Goal: Information Seeking & Learning: Learn about a topic

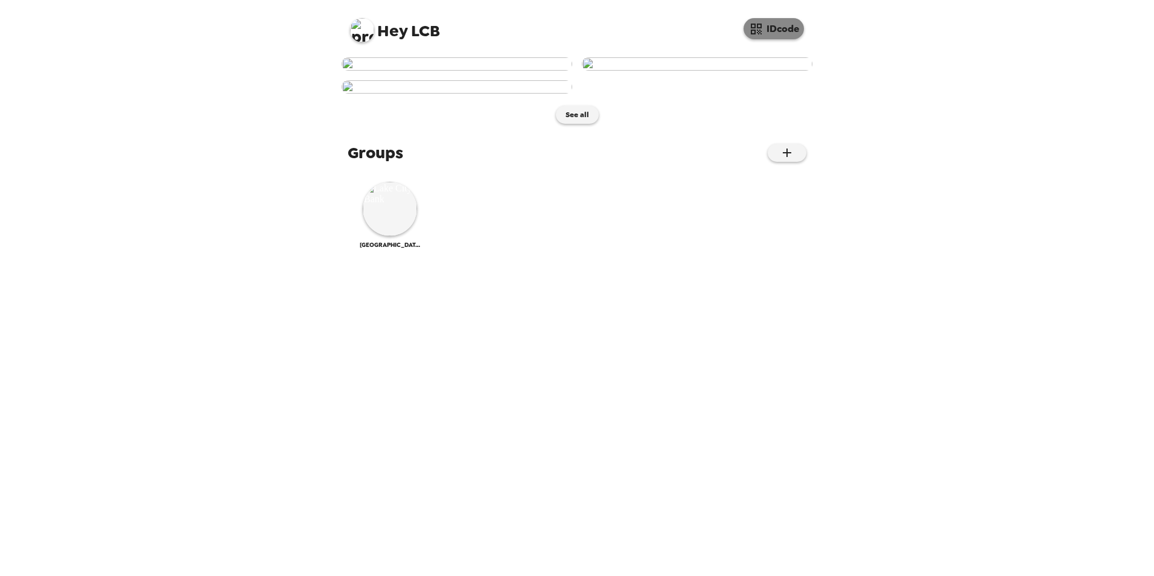
click at [776, 27] on button "IDcode" at bounding box center [774, 28] width 60 height 21
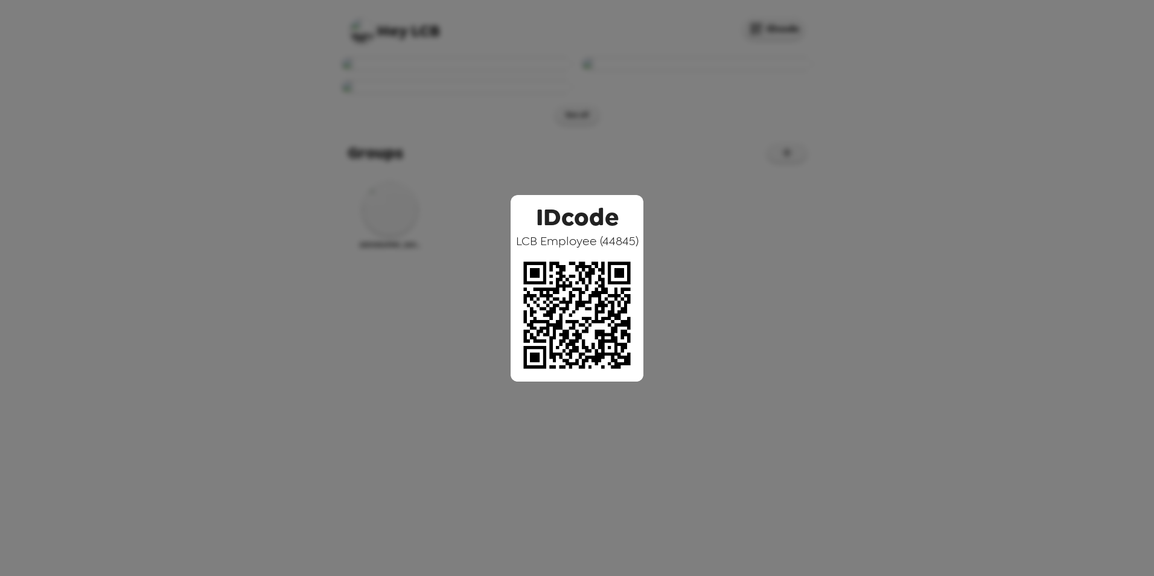
click at [978, 161] on div "IDcode LCB Employee ( 44845 )" at bounding box center [577, 288] width 1154 height 576
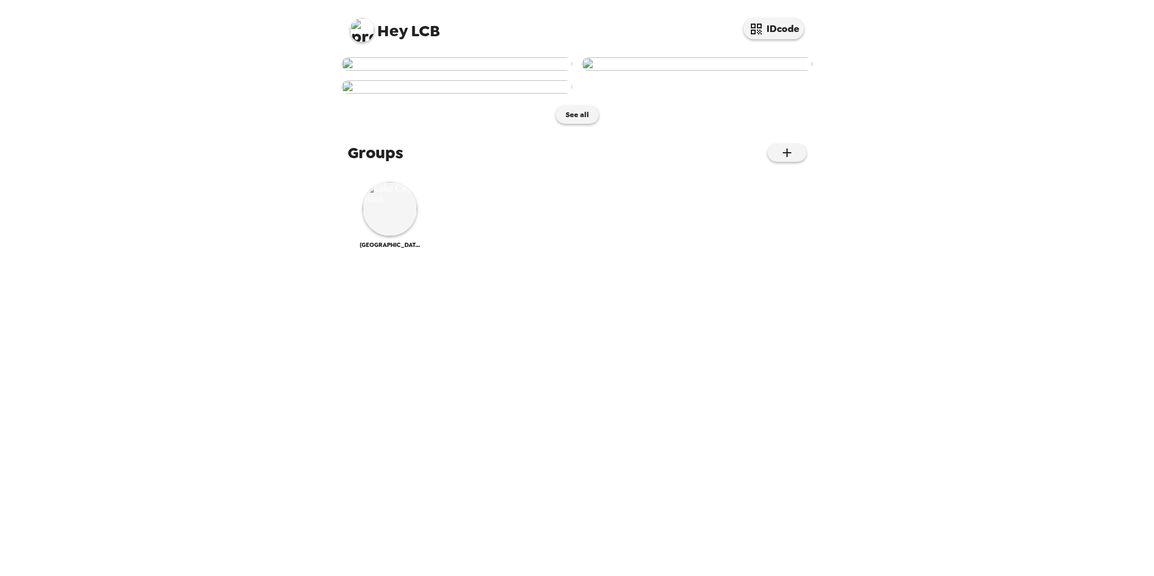
scroll to position [236, 0]
click at [399, 236] on img at bounding box center [390, 209] width 54 height 54
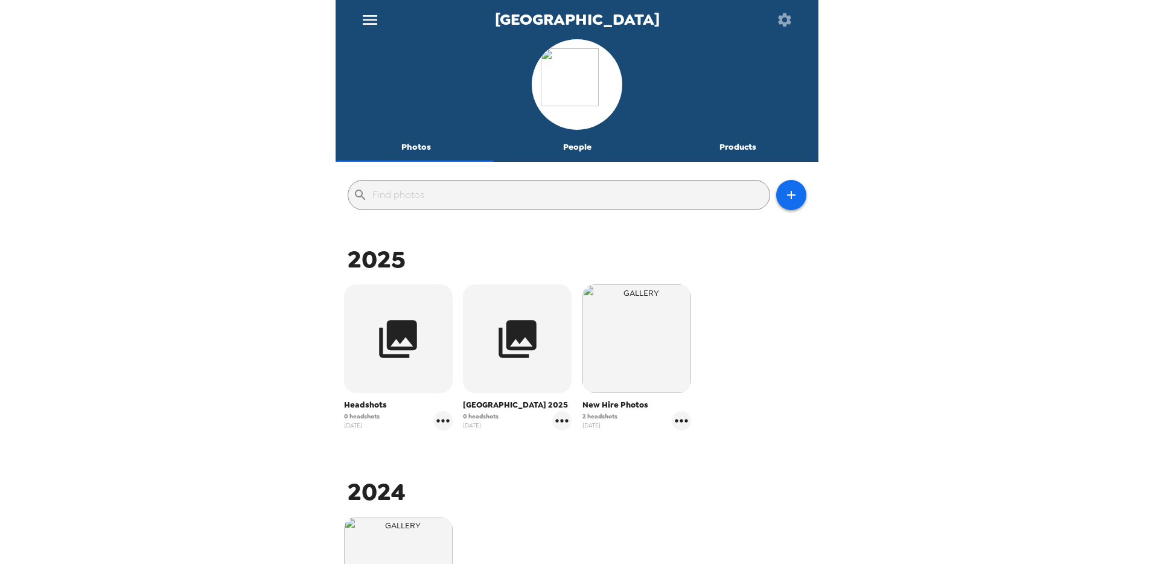
click at [602, 401] on span "New Hire Photos" at bounding box center [636, 405] width 109 height 12
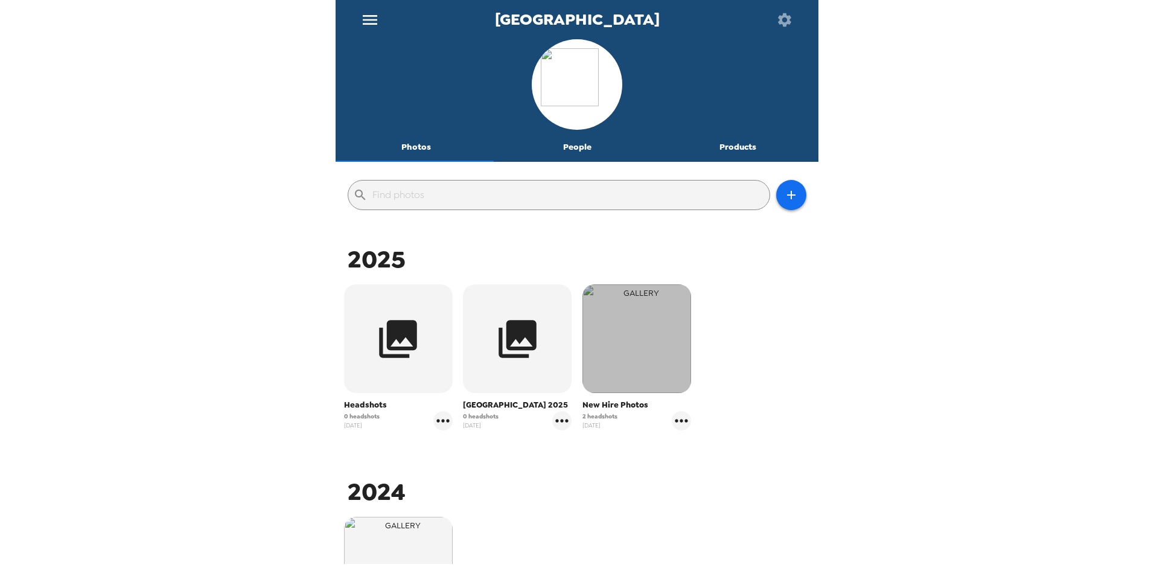
click at [648, 327] on img "button" at bounding box center [636, 338] width 109 height 109
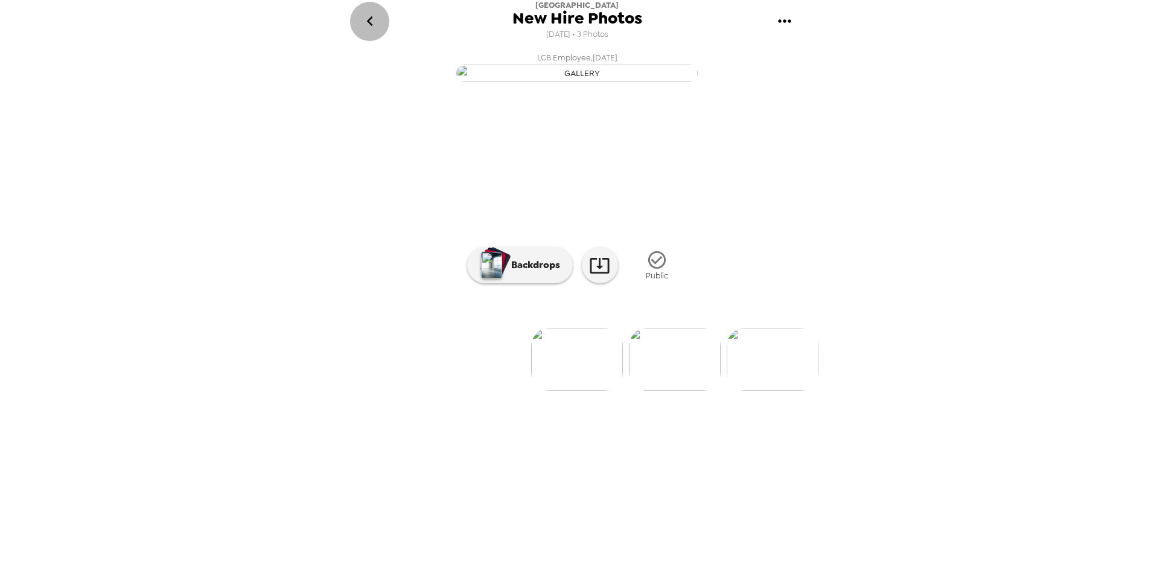
click at [369, 20] on icon "go back" at bounding box center [369, 21] width 6 height 10
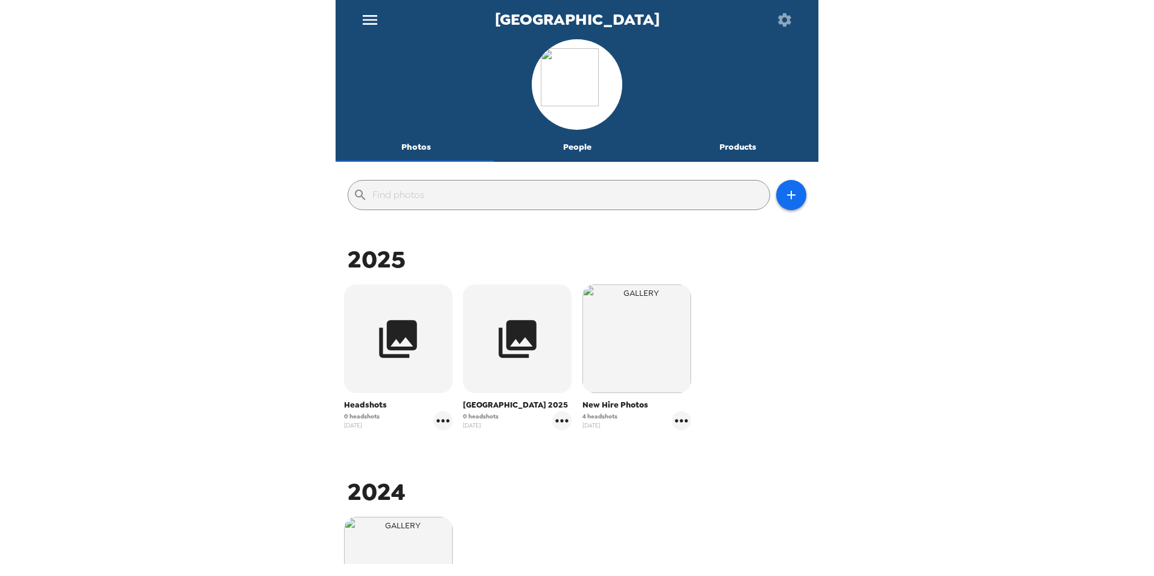
click at [608, 406] on span "New Hire Photos" at bounding box center [636, 405] width 109 height 12
click at [617, 338] on img "button" at bounding box center [636, 338] width 109 height 109
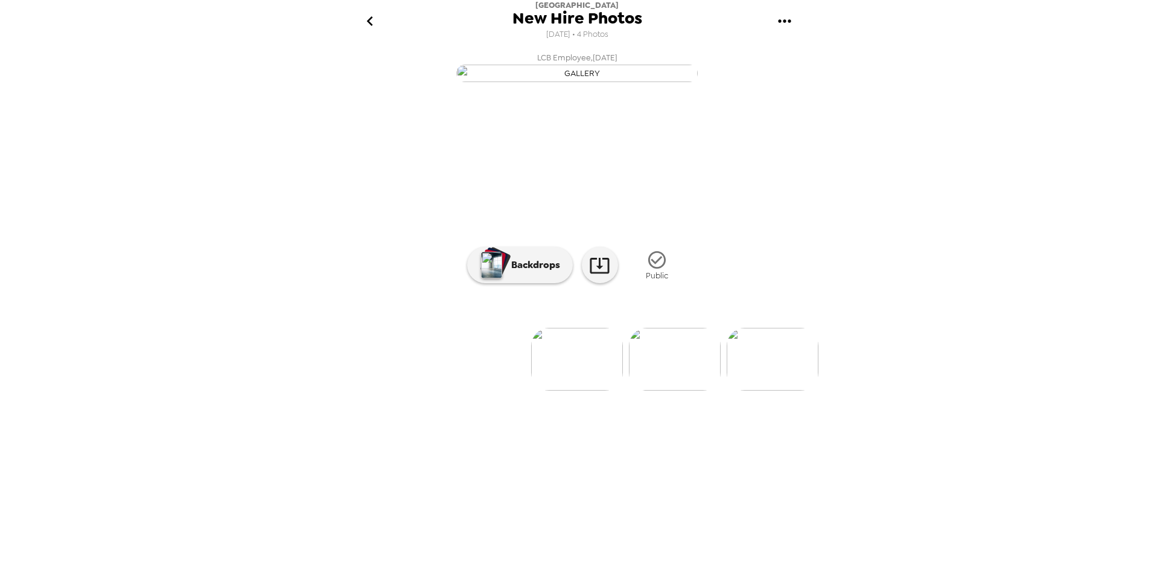
click at [360, 22] on icon "go back" at bounding box center [369, 20] width 19 height 19
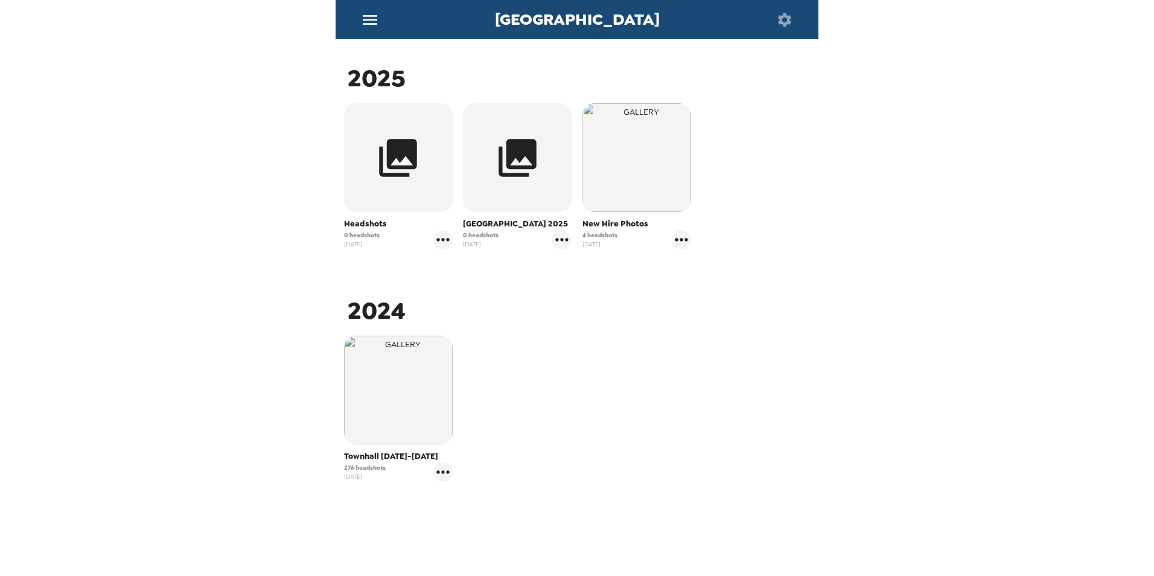
scroll to position [121, 0]
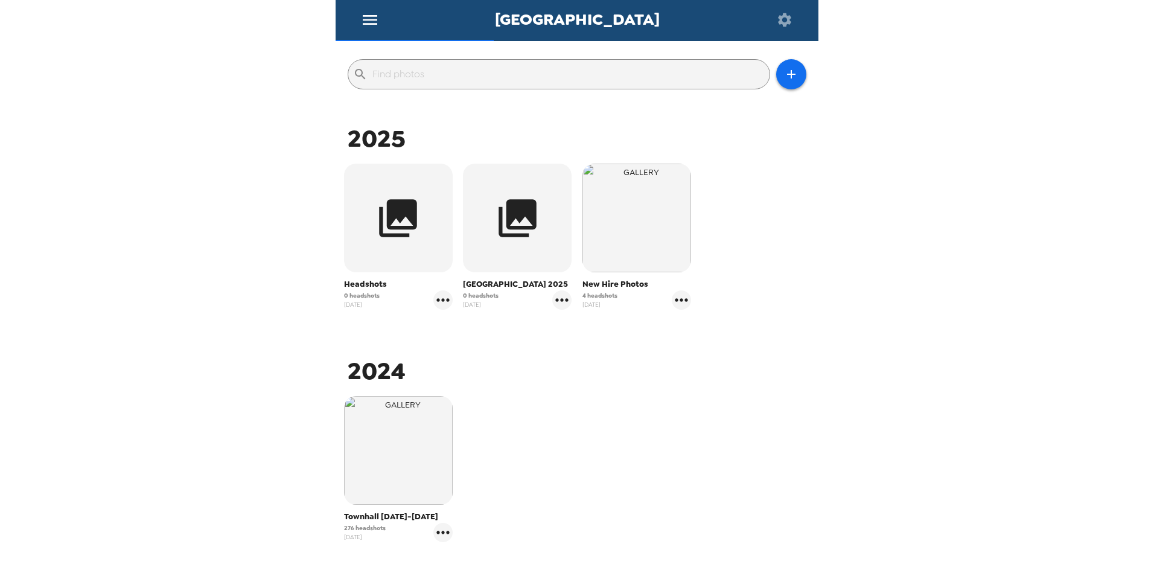
click at [599, 284] on span "New Hire Photos" at bounding box center [636, 284] width 109 height 12
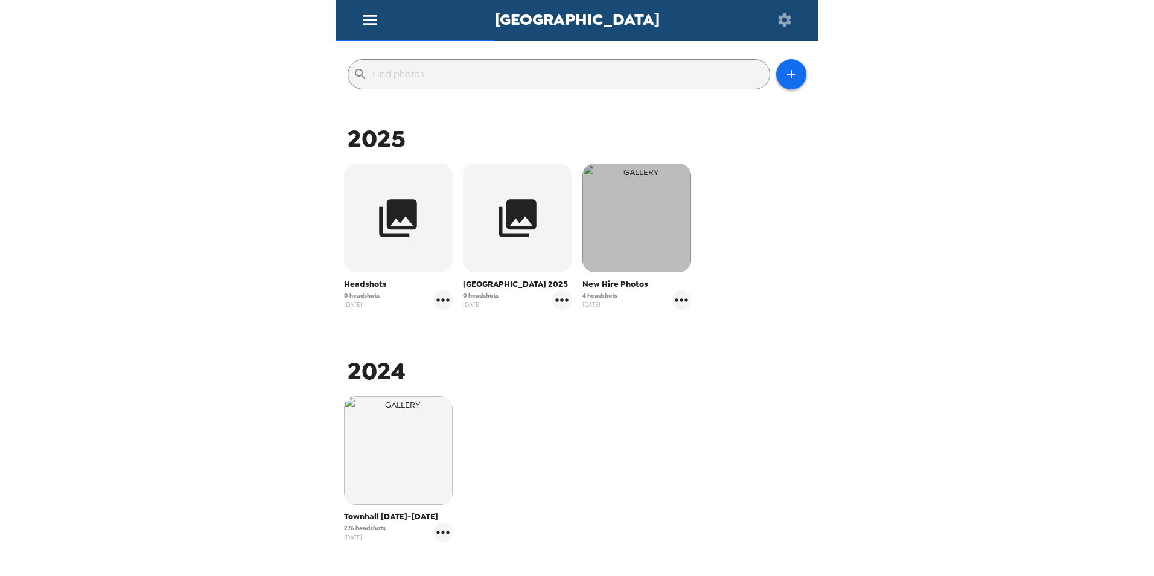
click at [622, 240] on img "button" at bounding box center [636, 218] width 109 height 109
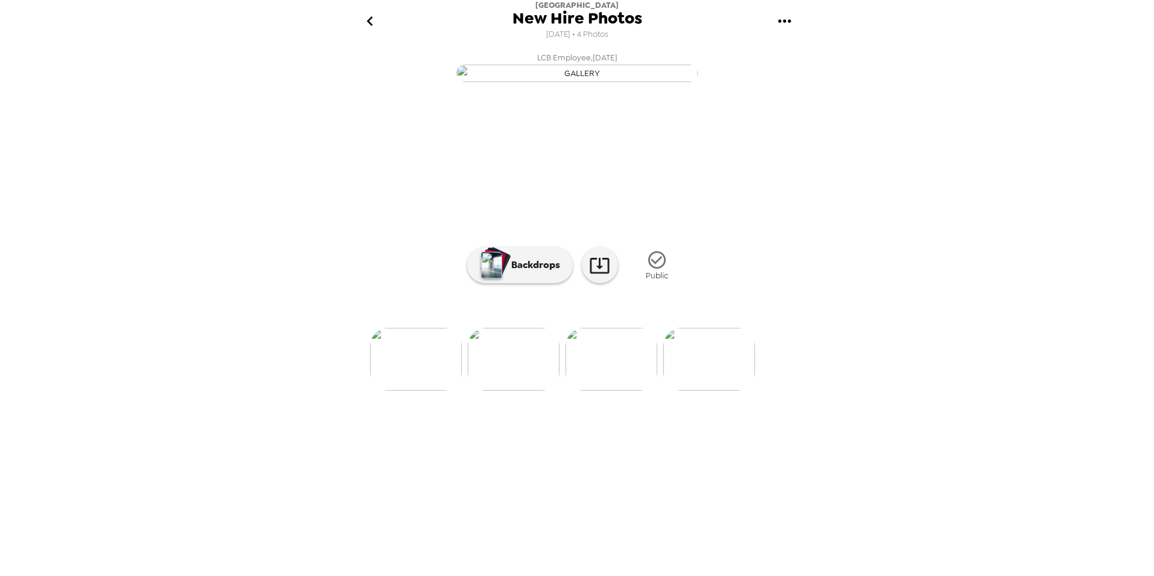
scroll to position [0, 209]
click at [566, 391] on img at bounding box center [563, 359] width 92 height 63
click at [362, 22] on icon "go back" at bounding box center [369, 20] width 19 height 19
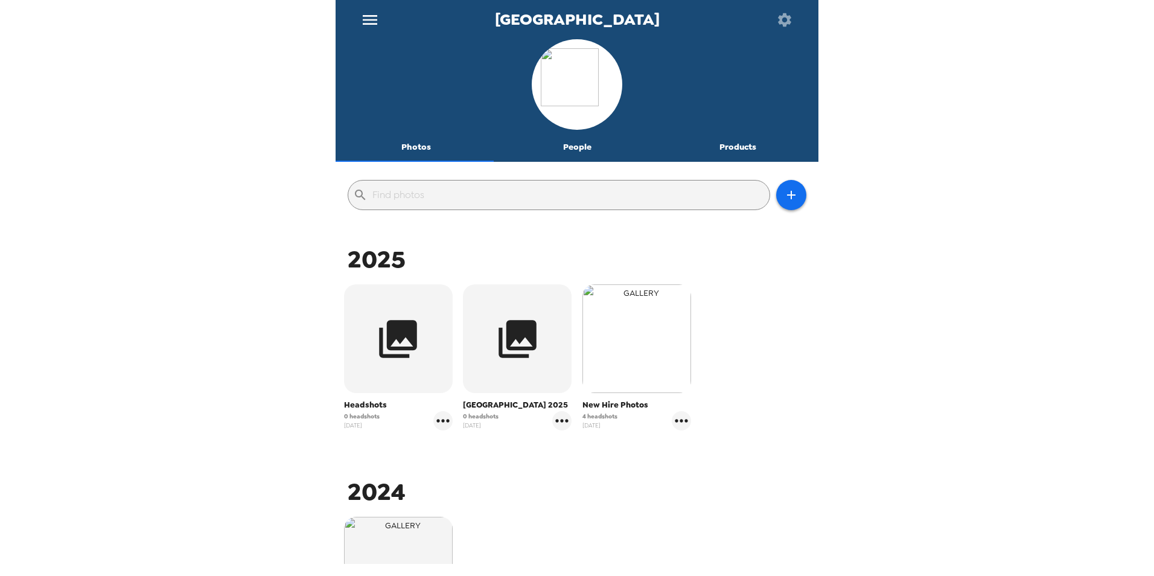
click at [619, 368] on img "button" at bounding box center [636, 338] width 109 height 109
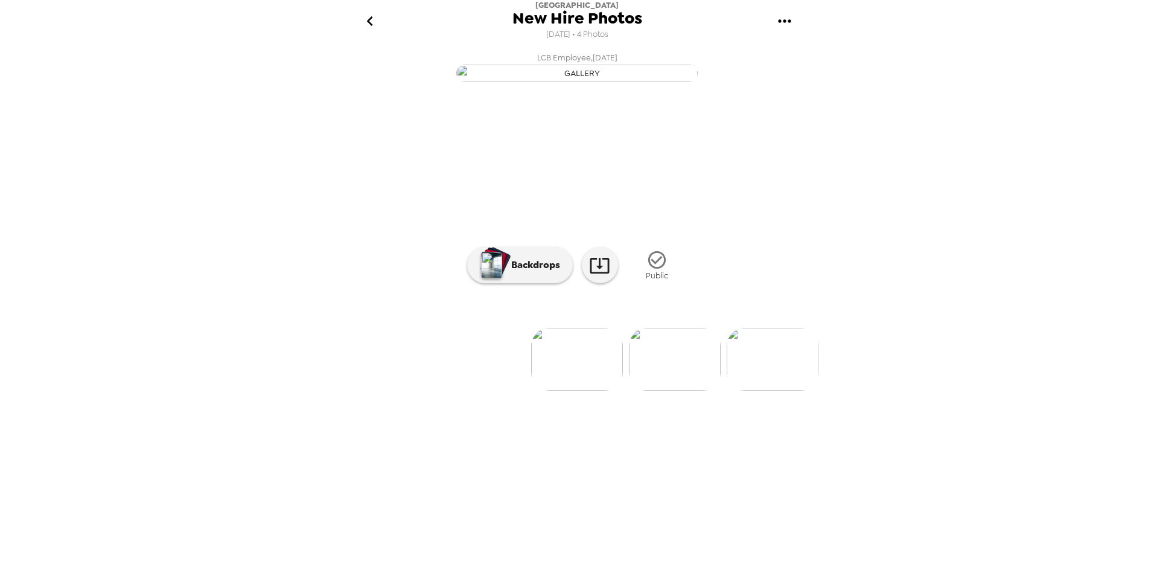
click at [368, 23] on icon "go back" at bounding box center [369, 20] width 19 height 19
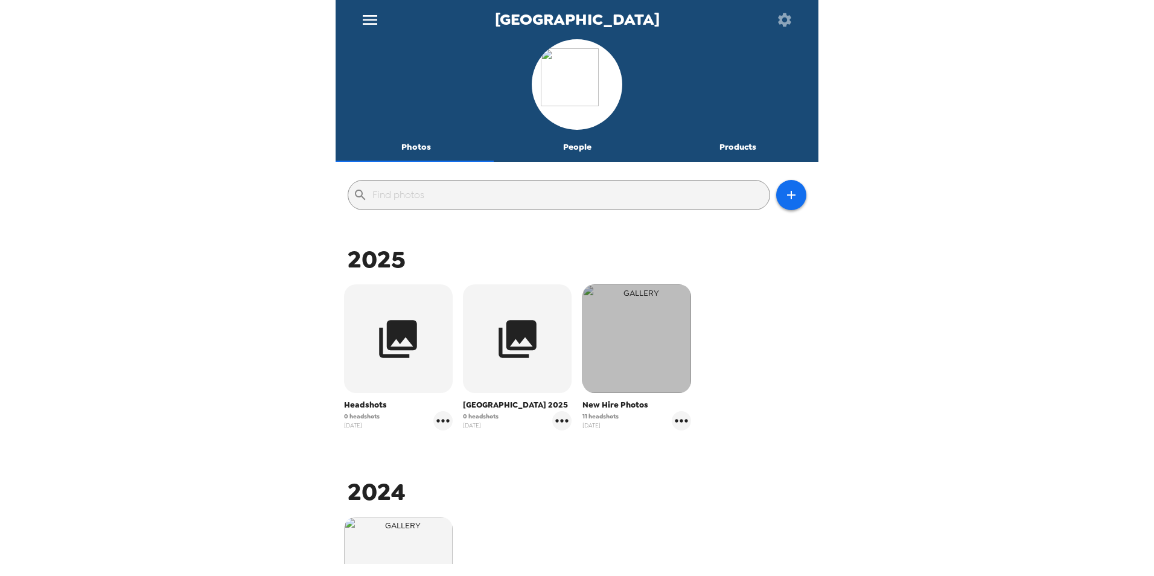
click at [639, 357] on img "button" at bounding box center [636, 338] width 109 height 109
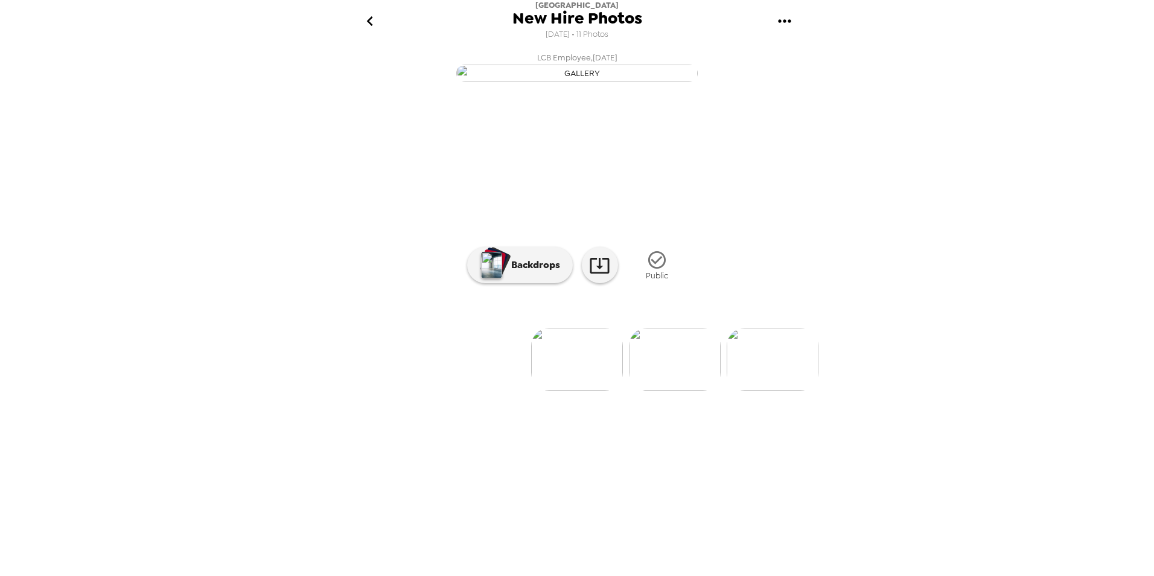
click at [680, 391] on img at bounding box center [675, 359] width 92 height 63
click at [676, 391] on img at bounding box center [676, 359] width 92 height 63
click at [683, 391] on img at bounding box center [676, 359] width 92 height 63
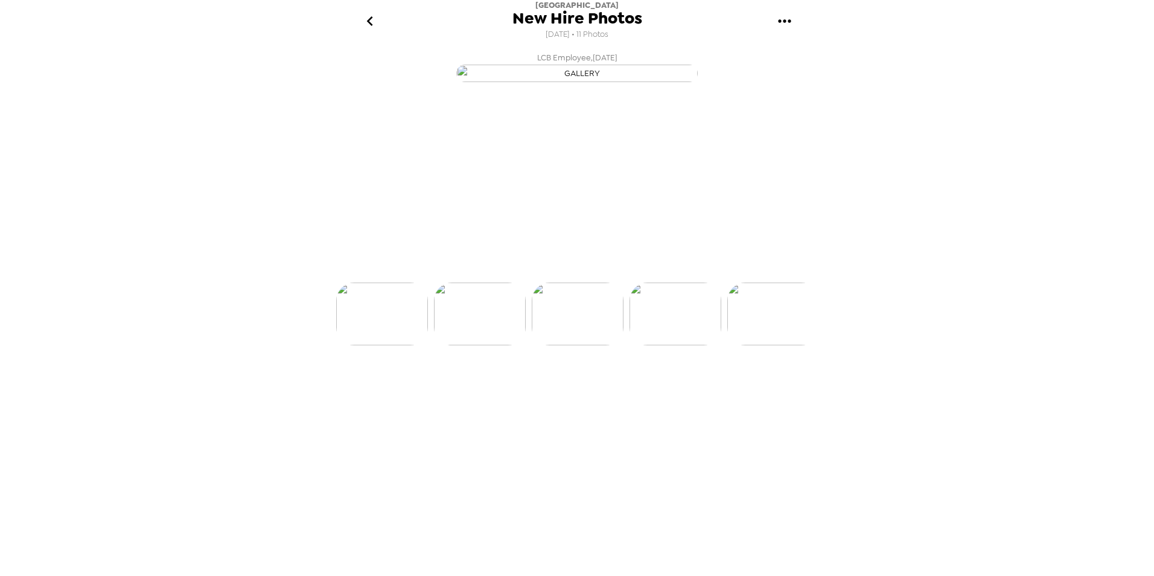
scroll to position [0, 292]
click at [683, 391] on img at bounding box center [676, 359] width 92 height 63
click at [678, 391] on img at bounding box center [677, 359] width 92 height 63
